Goal: Check status: Check status

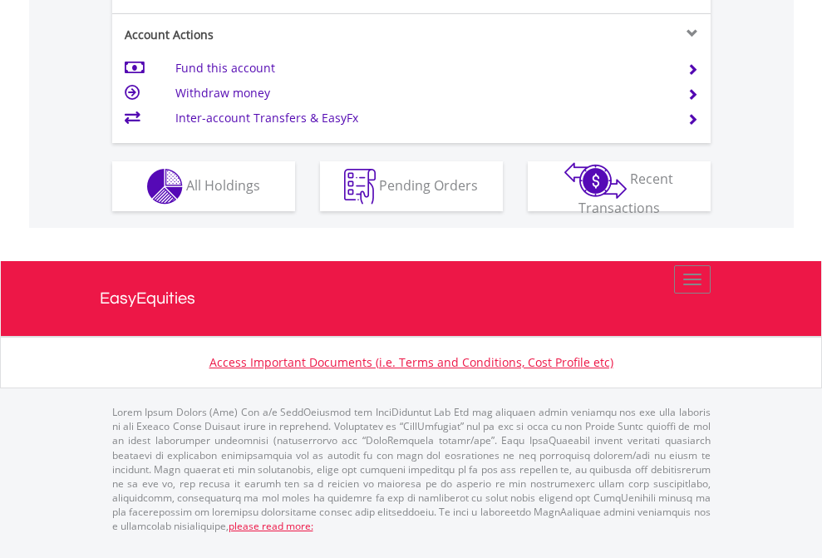
scroll to position [1626, 0]
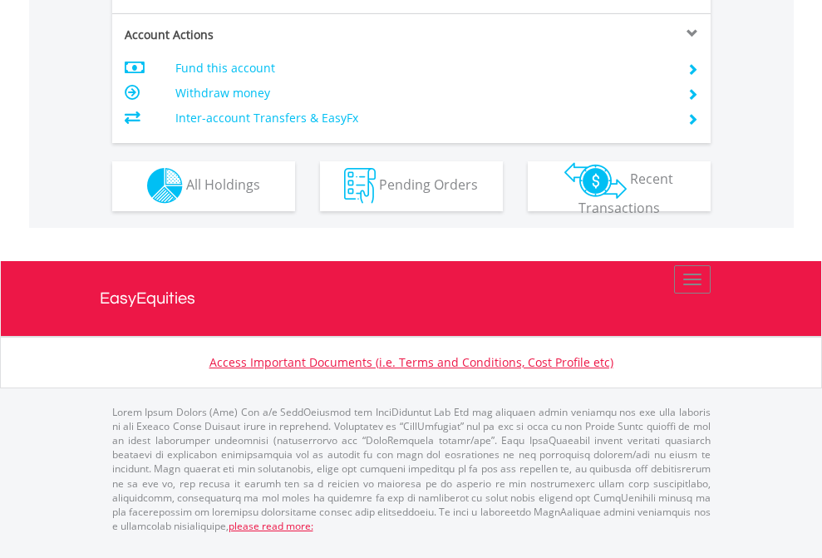
scroll to position [1554, 0]
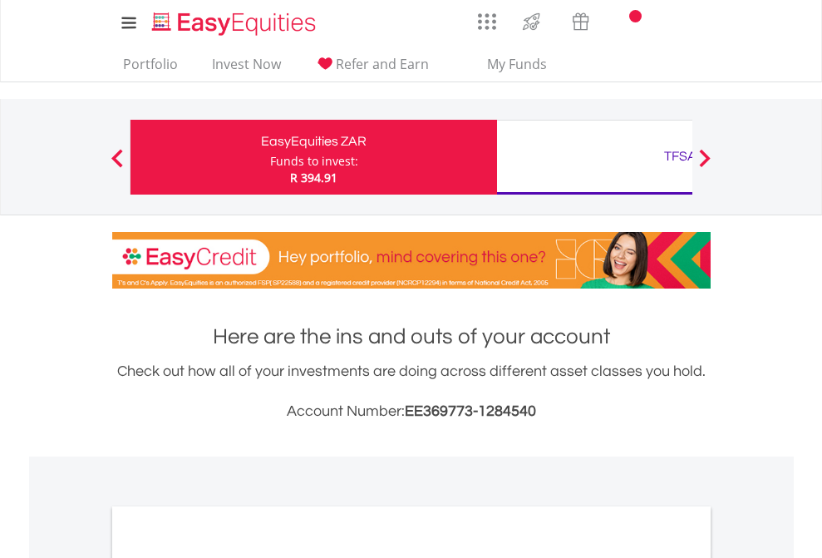
scroll to position [999, 0]
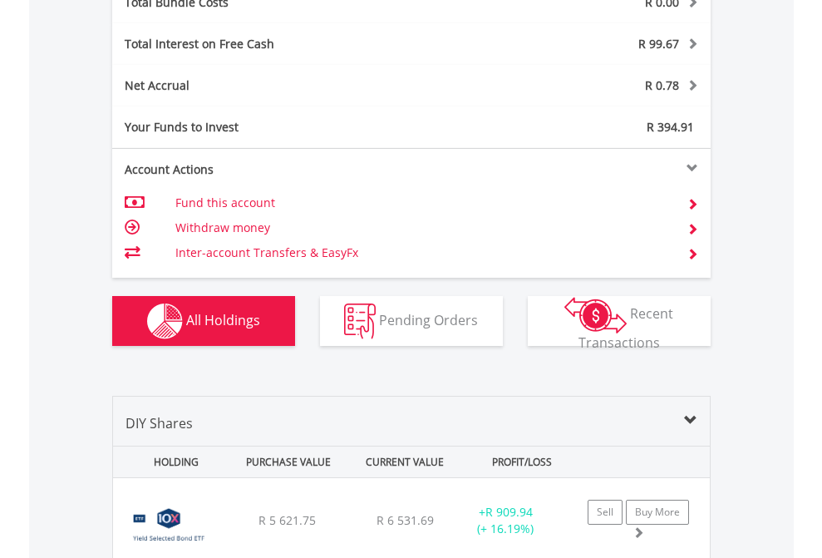
scroll to position [1948, 0]
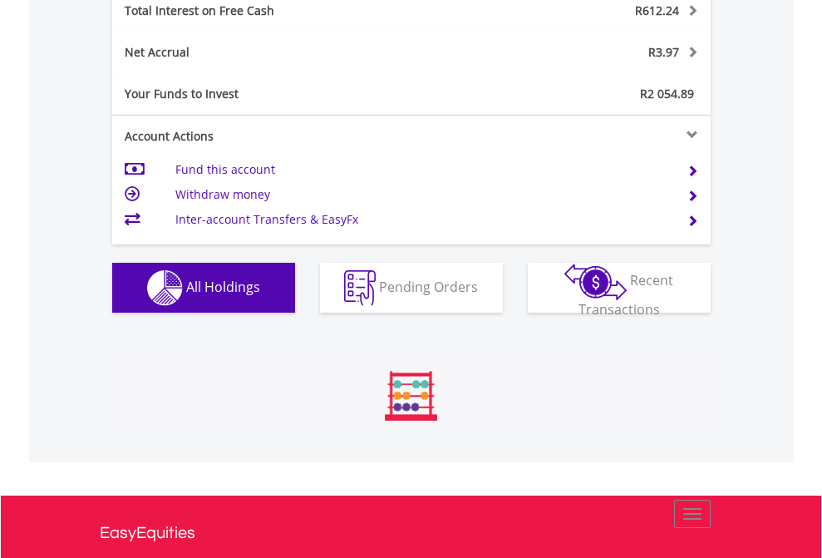
scroll to position [160, 261]
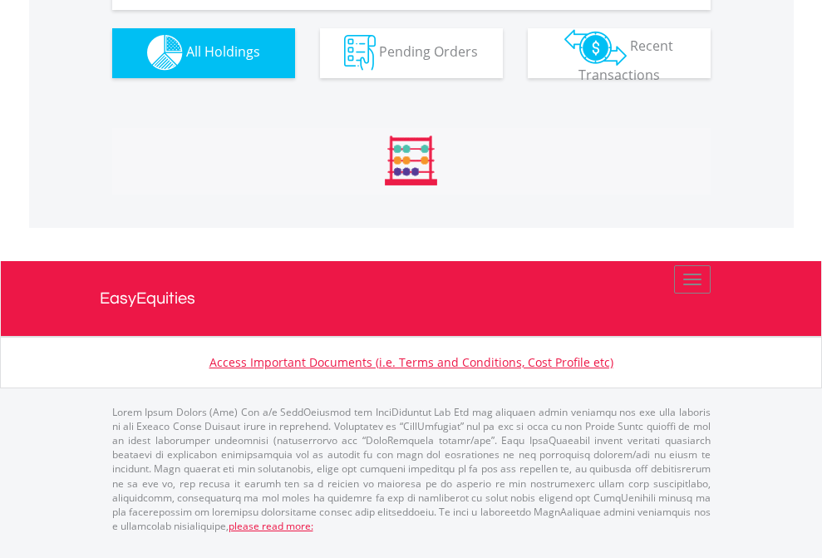
scroll to position [1646, 0]
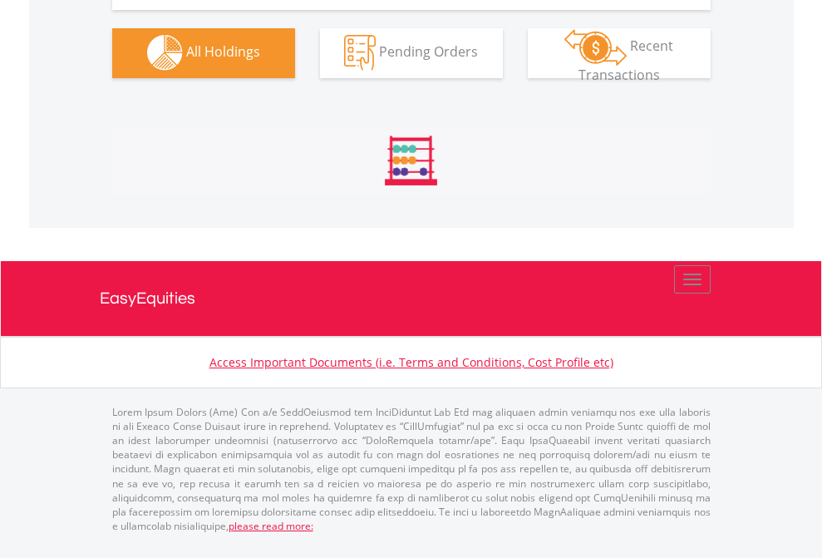
scroll to position [1646, 0]
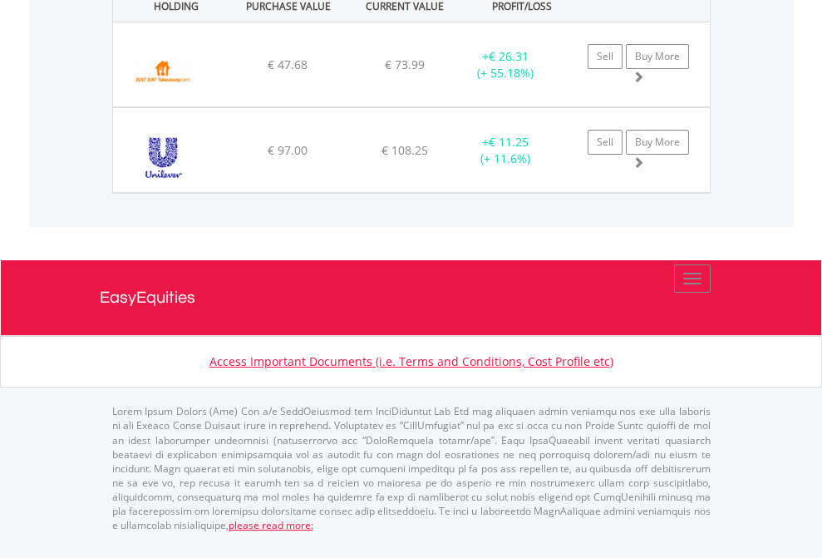
scroll to position [160, 261]
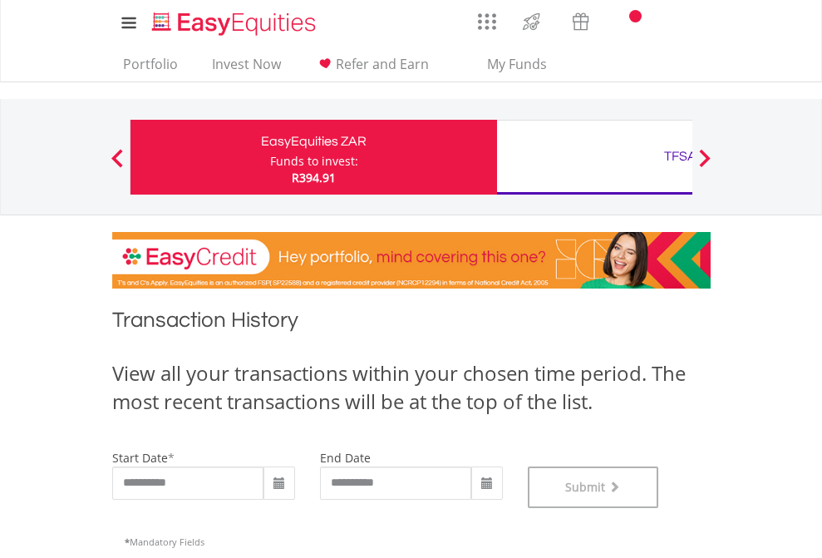
scroll to position [674, 0]
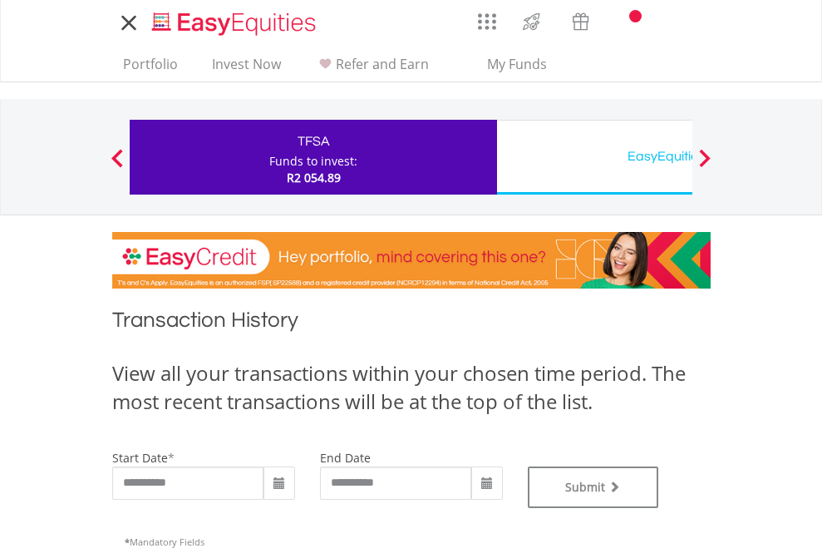
type input "**********"
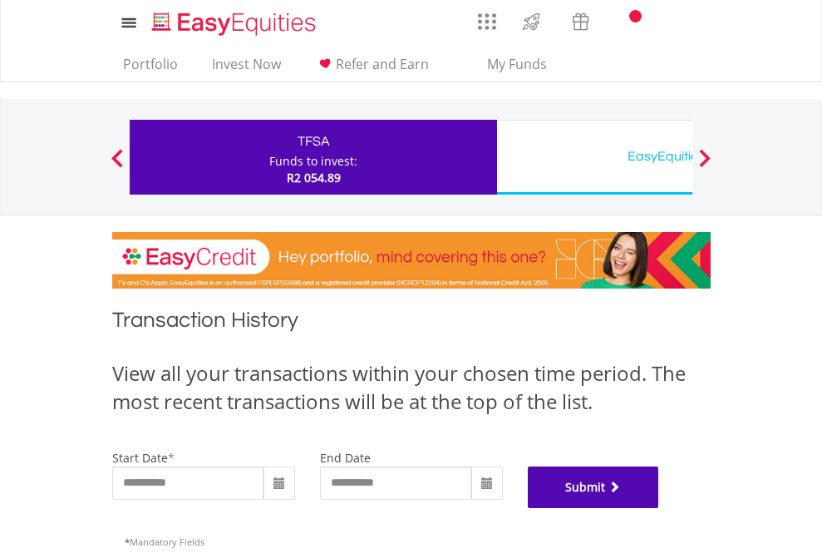
click at [659, 508] on button "Submit" at bounding box center [593, 487] width 131 height 42
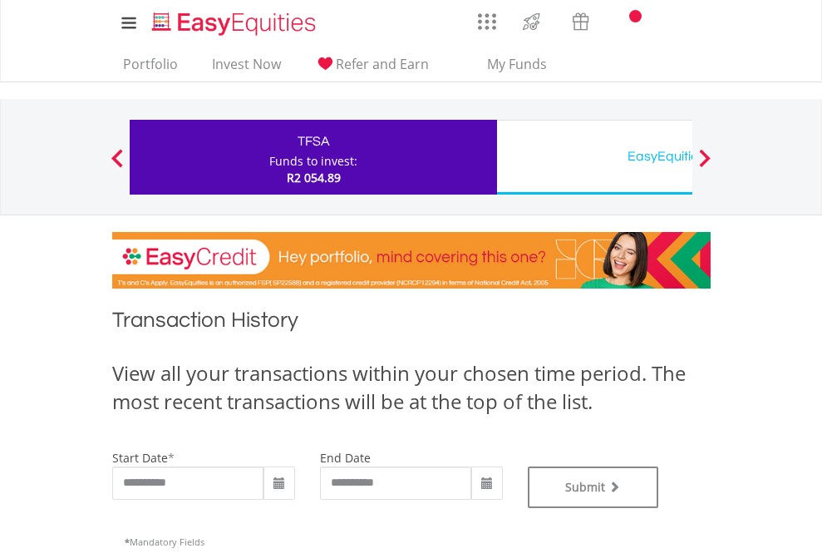
click at [594, 157] on div "EasyEquities USD" at bounding box center [680, 156] width 347 height 23
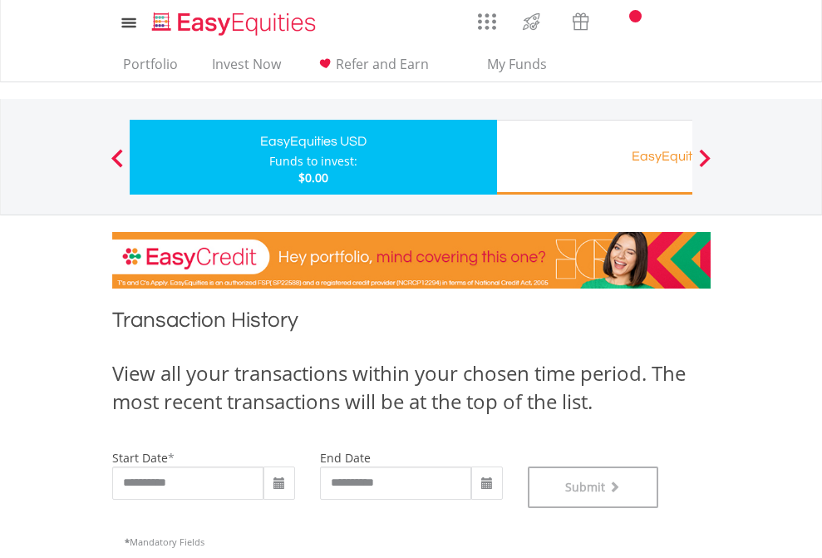
scroll to position [674, 0]
click at [594, 157] on div "EasyEquities RA" at bounding box center [680, 156] width 347 height 23
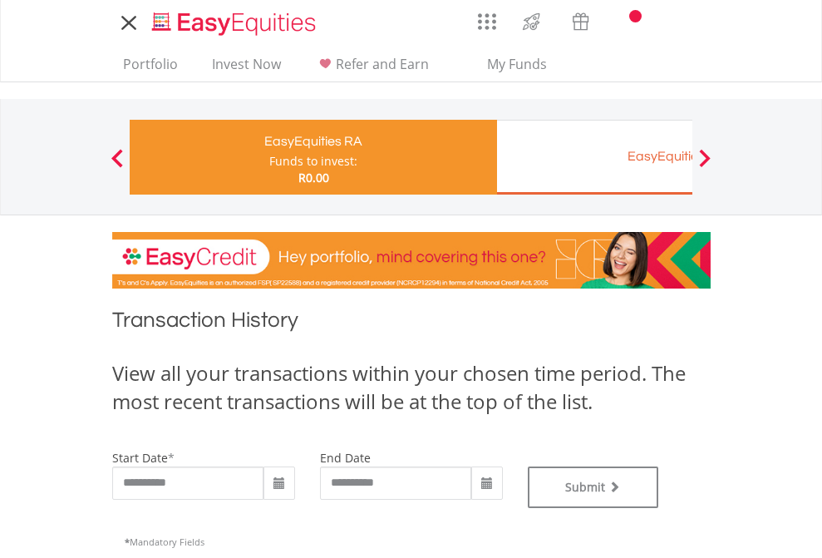
type input "**********"
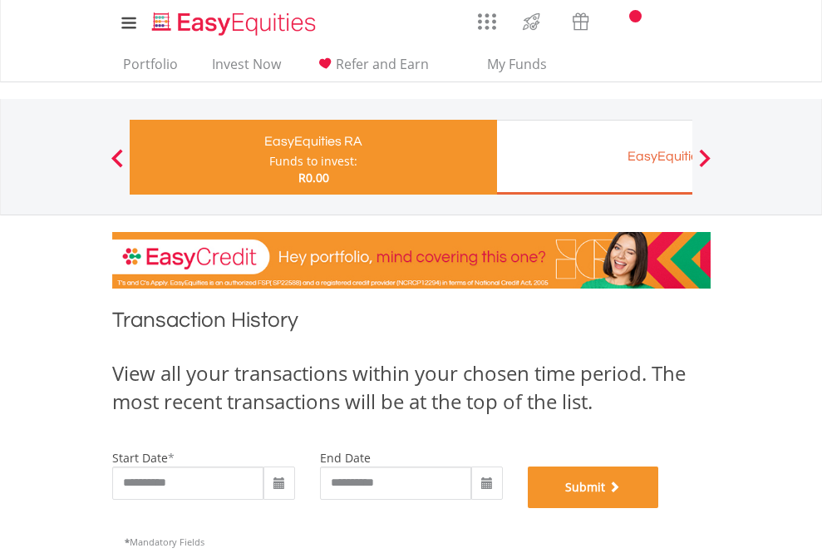
click at [659, 508] on button "Submit" at bounding box center [593, 487] width 131 height 42
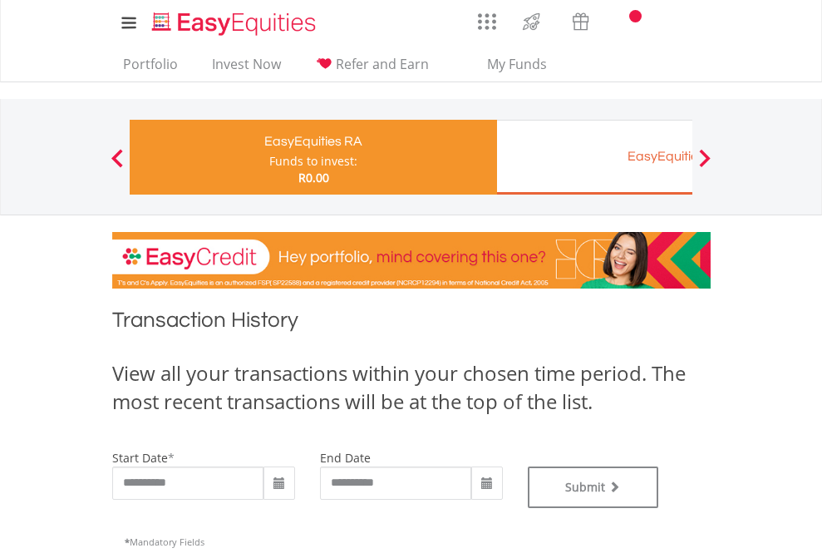
click at [594, 157] on div "EasyEquities EUR" at bounding box center [680, 156] width 347 height 23
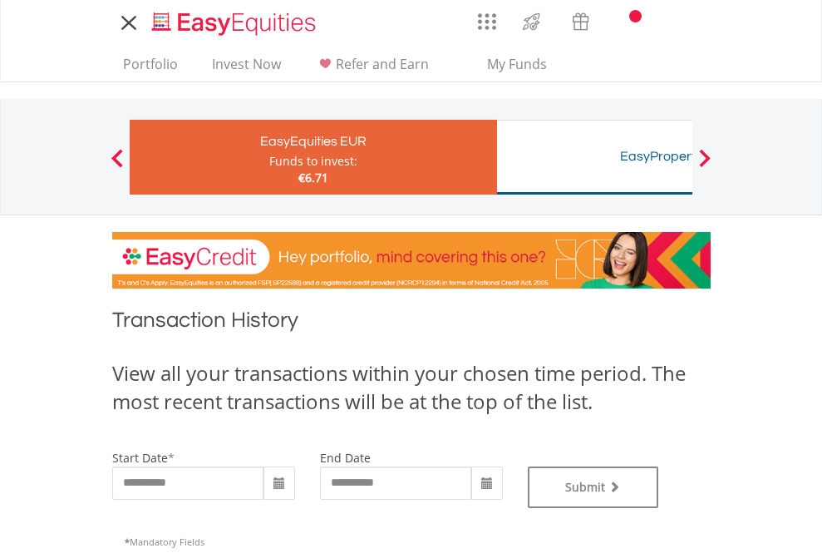
type input "**********"
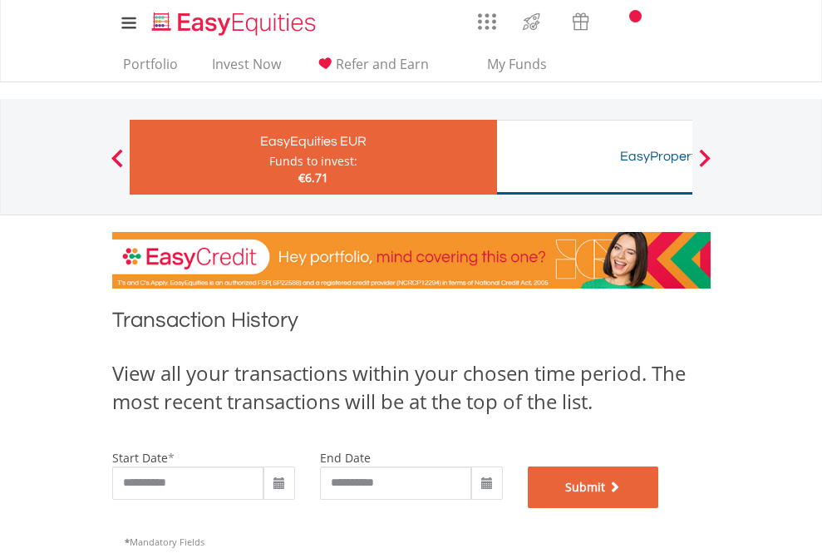
click at [659, 508] on button "Submit" at bounding box center [593, 487] width 131 height 42
